Goal: Information Seeking & Learning: Understand process/instructions

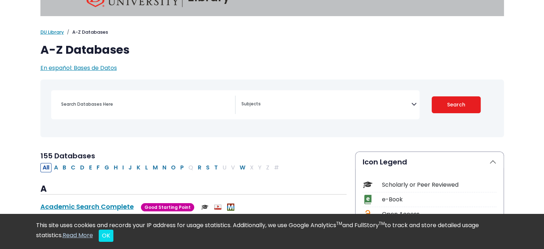
scroll to position [36, 0]
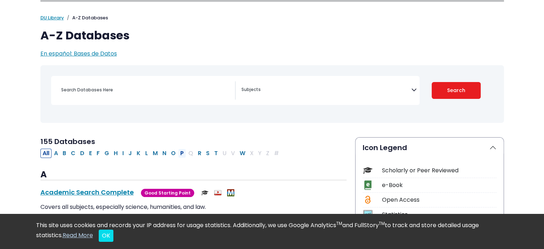
click at [178, 152] on button "P" at bounding box center [182, 152] width 8 height 9
select select "Database Subject Filter"
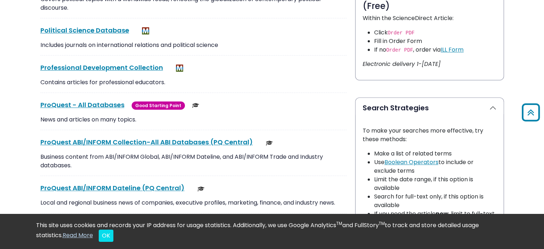
scroll to position [429, 0]
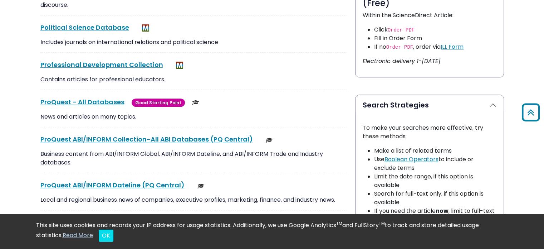
click at [112, 106] on div "ProQuest - All Databases This link opens in a new window Good Starting Point Go…" at bounding box center [193, 112] width 306 height 30
click at [114, 103] on link "ProQuest - All Databases This link opens in a new window" at bounding box center [82, 101] width 84 height 9
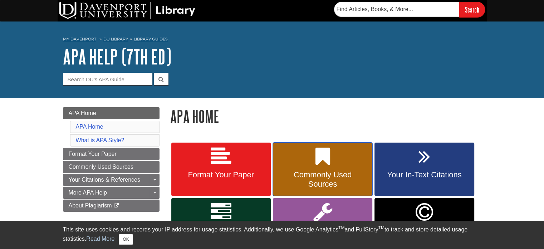
click at [356, 175] on span "Commonly Used Sources" at bounding box center [322, 179] width 89 height 19
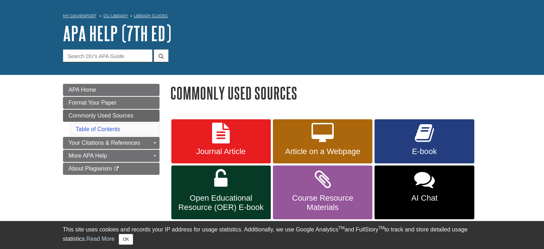
scroll to position [36, 0]
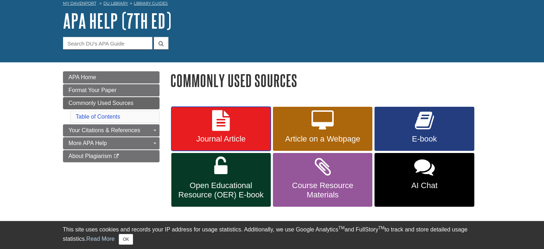
click at [187, 119] on link "Journal Article" at bounding box center [220, 129] width 99 height 44
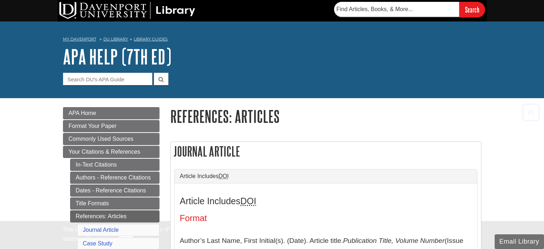
scroll to position [142, 0]
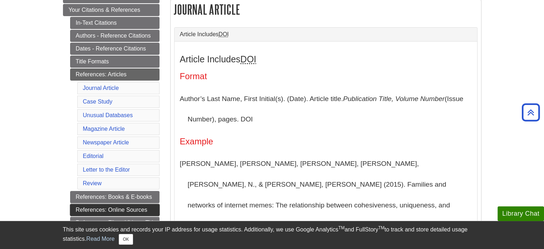
click at [143, 206] on link "References: Online Sources" at bounding box center [114, 210] width 89 height 12
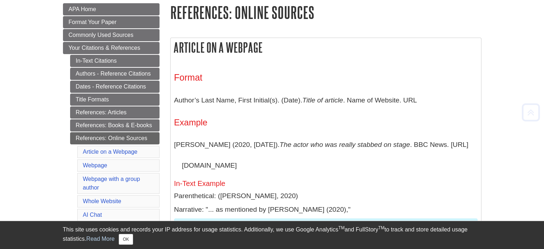
scroll to position [107, 0]
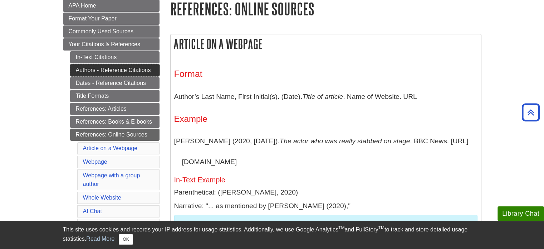
click at [139, 73] on link "Authors - Reference Citations" at bounding box center [114, 70] width 89 height 12
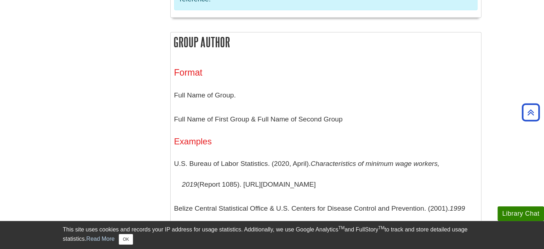
scroll to position [1431, 0]
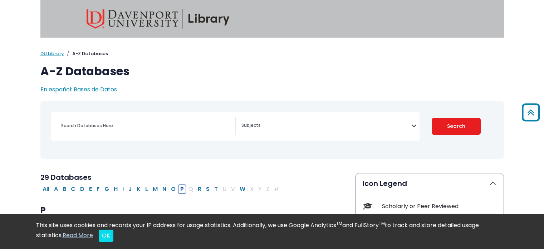
select select "Database Subject Filter"
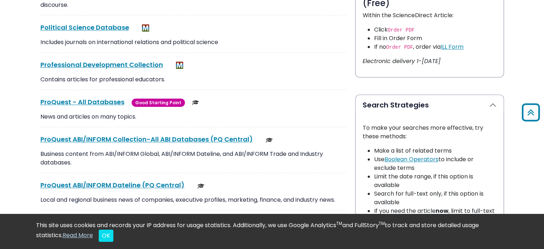
click at [235, 100] on div "ProQuest - All Databases This link opens in a new window Good Starting Point" at bounding box center [193, 102] width 306 height 10
